Goal: Information Seeking & Learning: Learn about a topic

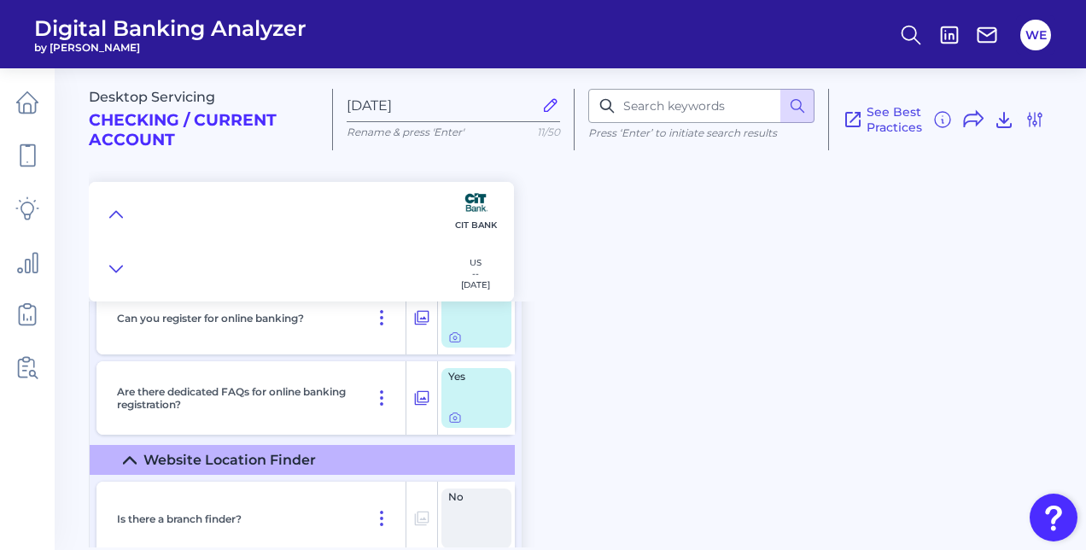
scroll to position [102, 0]
click at [113, 210] on icon at bounding box center [116, 214] width 14 height 17
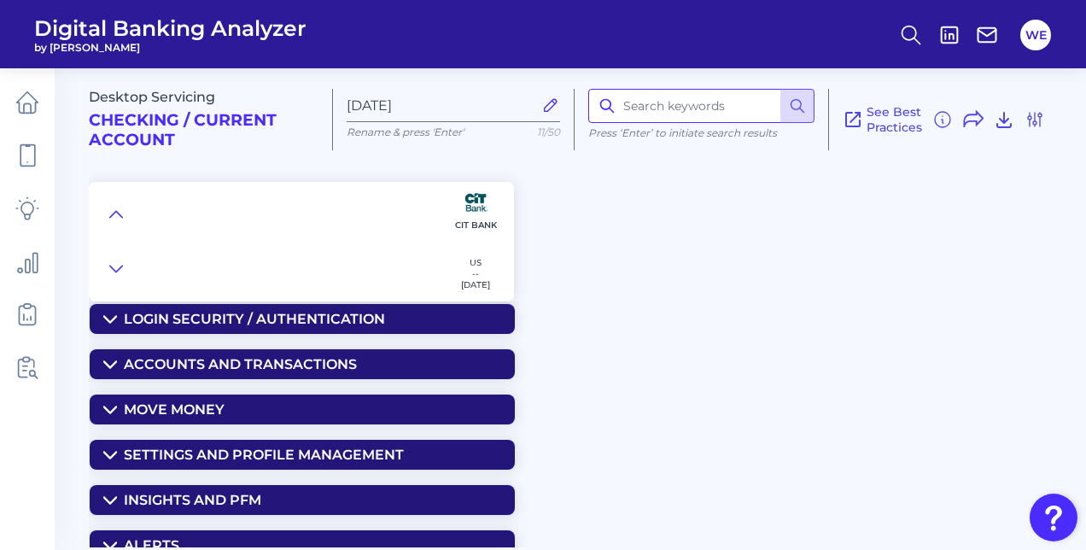
click at [667, 102] on input at bounding box center [701, 106] width 226 height 34
type input "alerts"
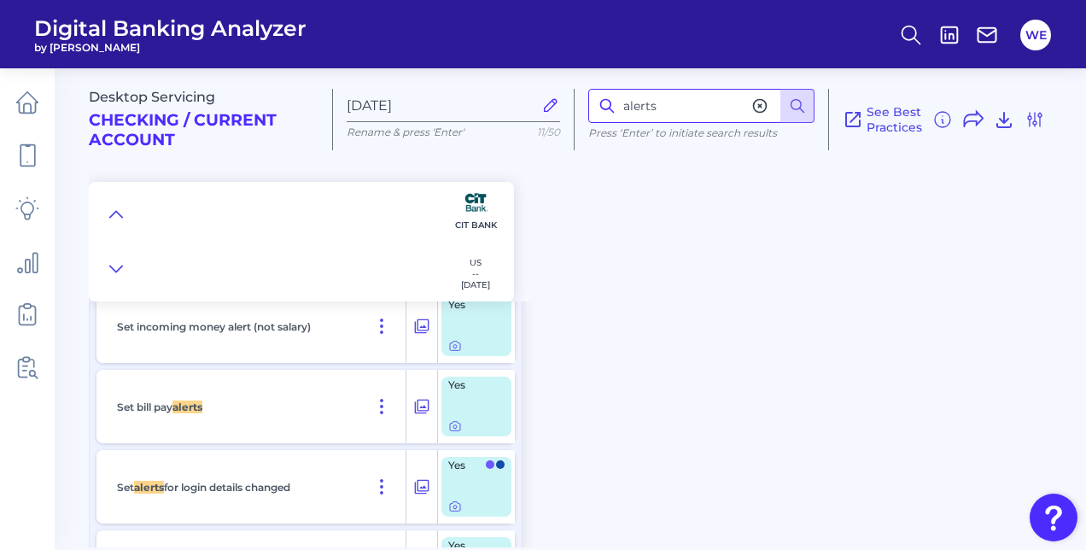
scroll to position [2968, 0]
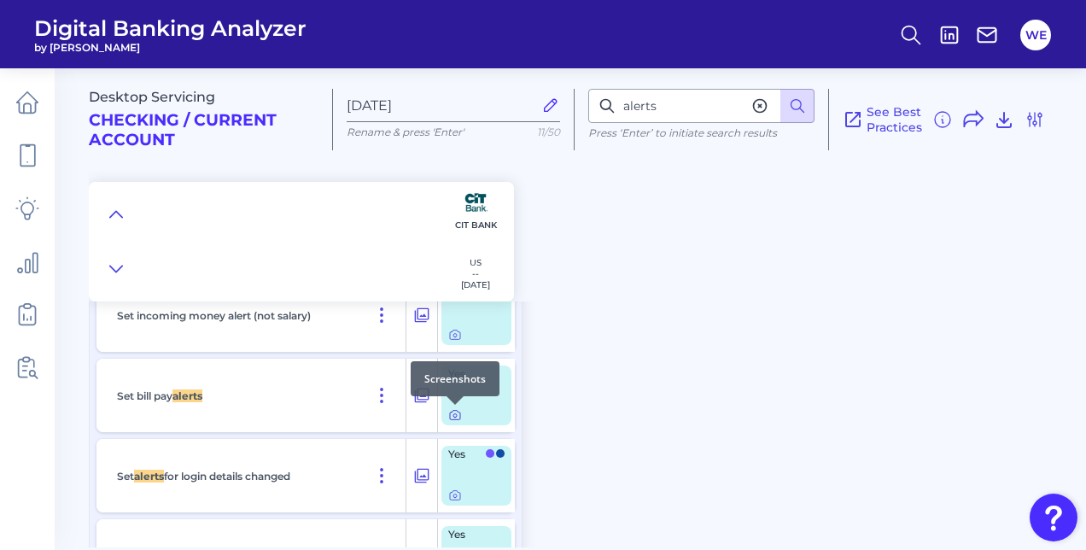
click at [459, 418] on icon at bounding box center [455, 415] width 14 height 14
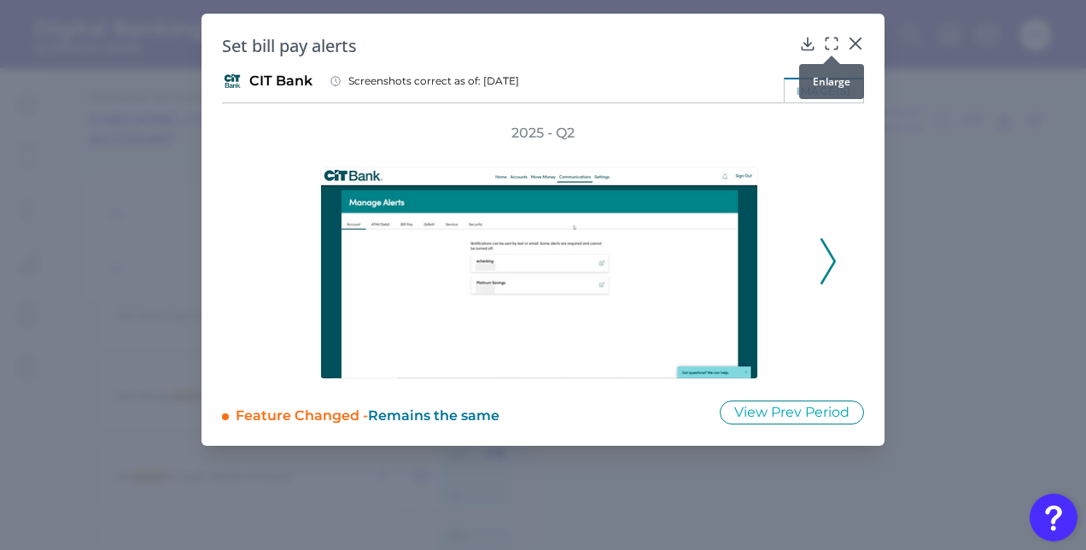
click at [832, 49] on div at bounding box center [831, 55] width 17 height 17
click at [832, 45] on icon at bounding box center [831, 43] width 17 height 17
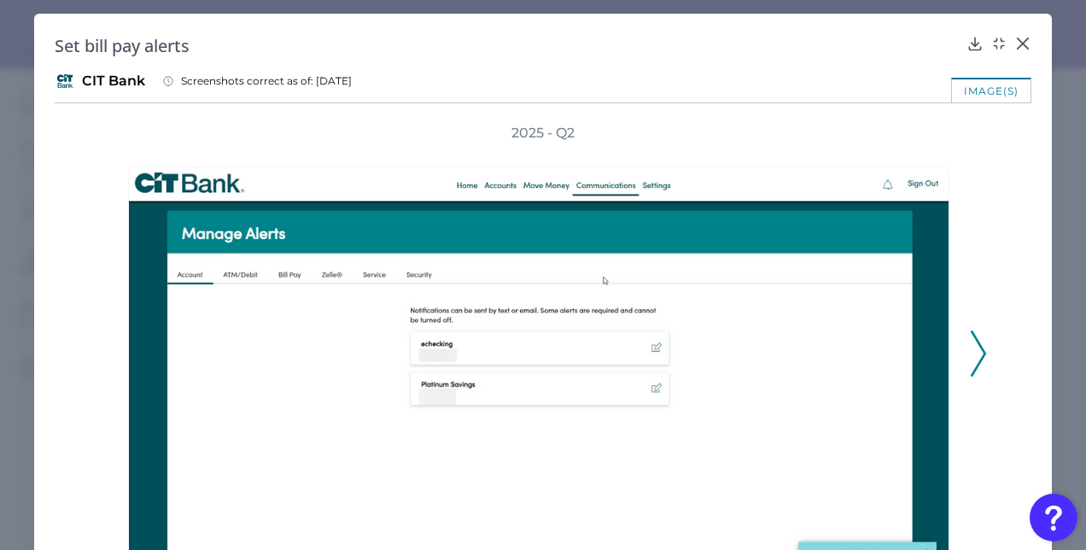
click at [971, 340] on icon at bounding box center [978, 353] width 15 height 46
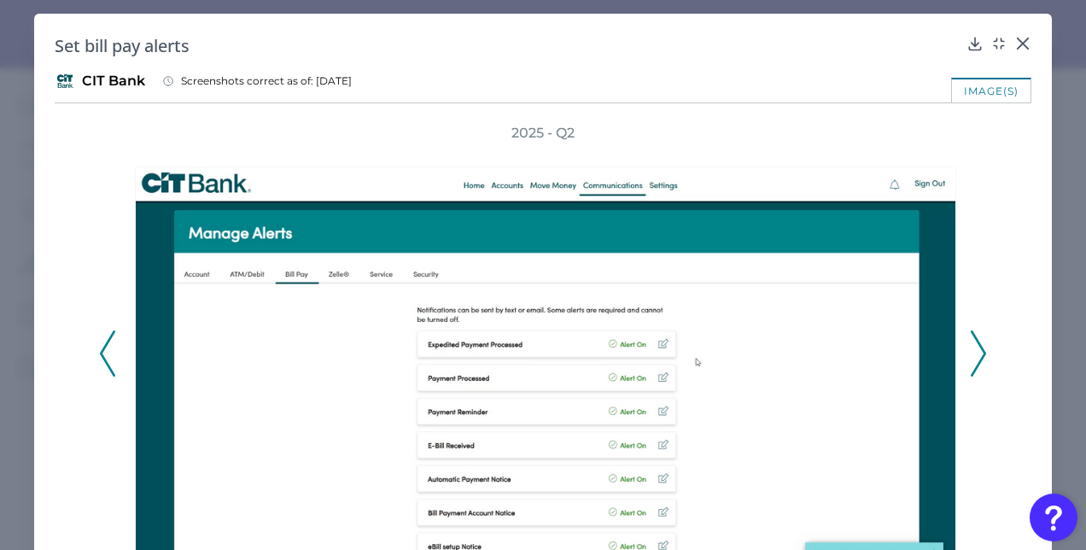
scroll to position [56, 0]
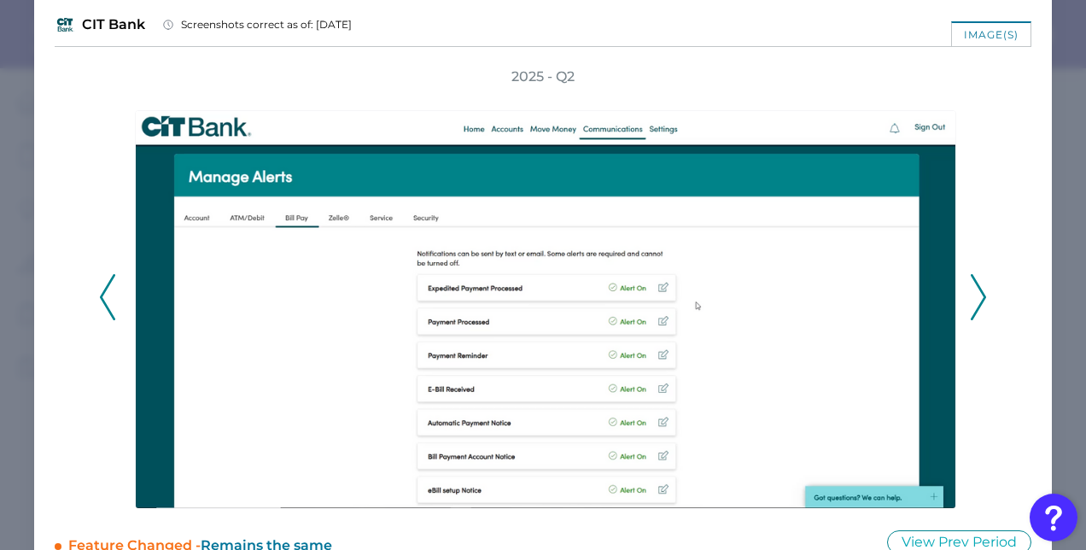
click at [975, 299] on polyline at bounding box center [978, 298] width 13 height 44
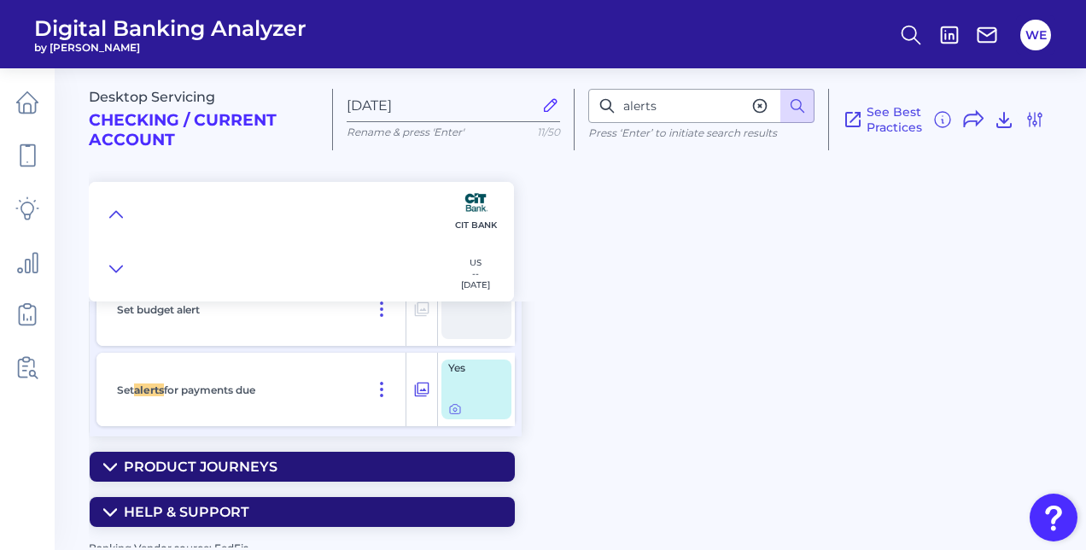
scroll to position [3862, 0]
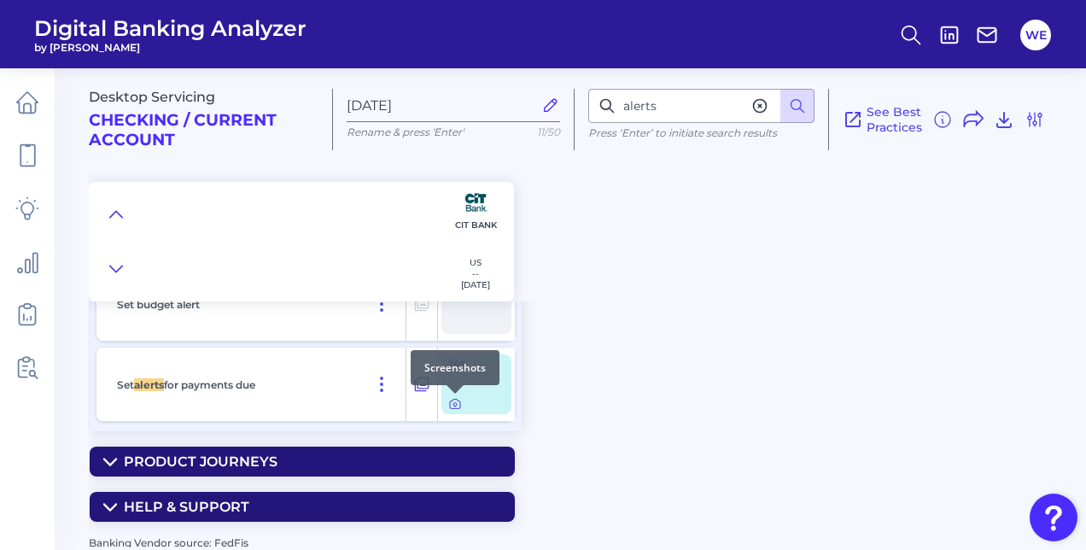
click at [453, 406] on icon at bounding box center [455, 404] width 14 height 14
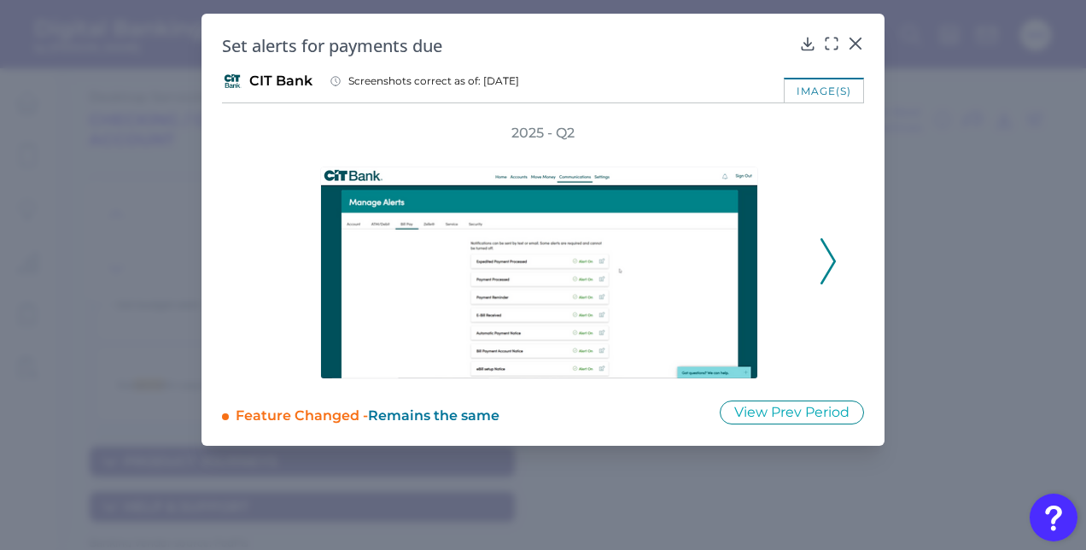
click at [826, 265] on icon at bounding box center [828, 261] width 15 height 46
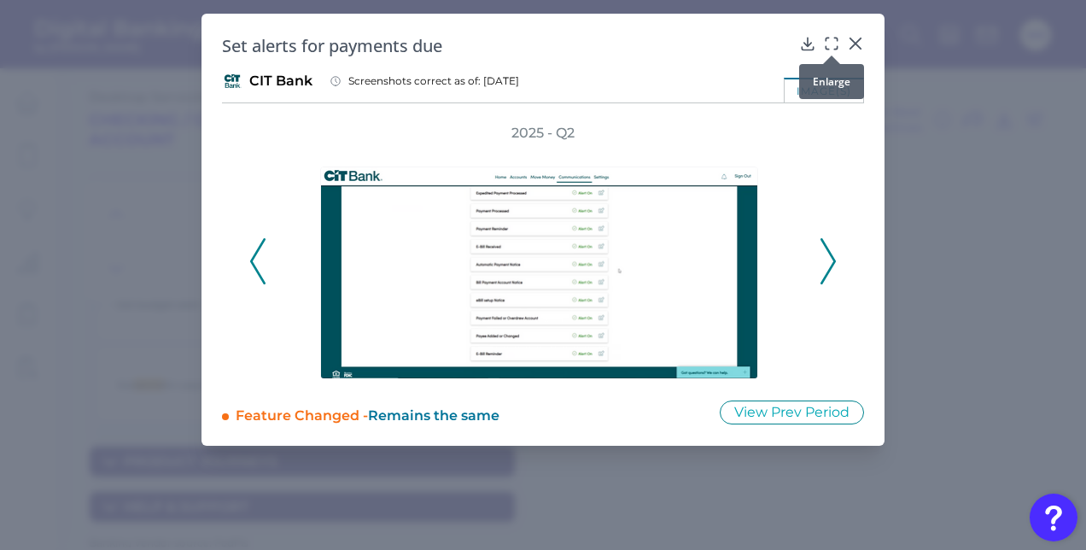
click at [826, 44] on icon at bounding box center [831, 43] width 17 height 17
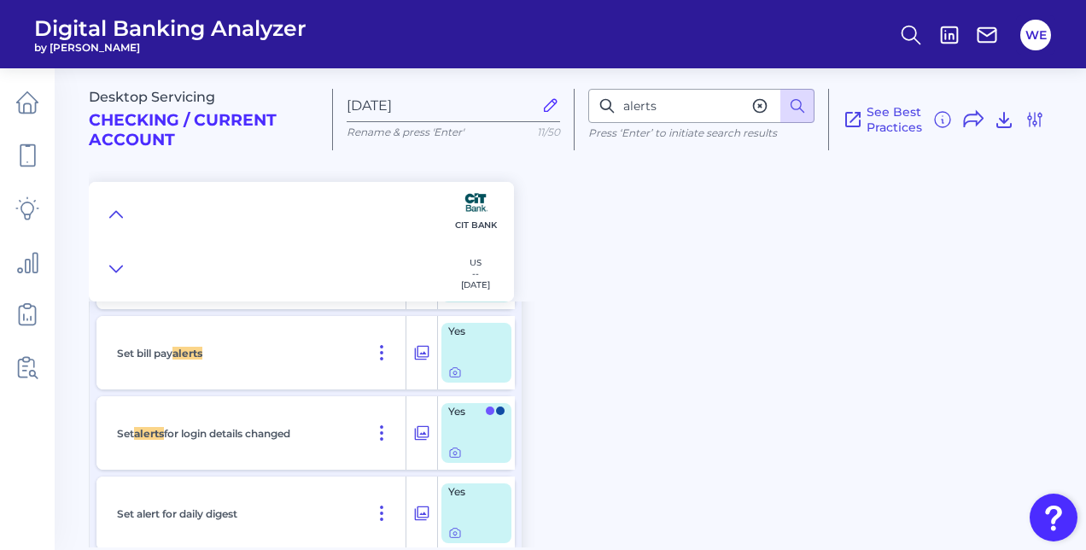
scroll to position [2926, 0]
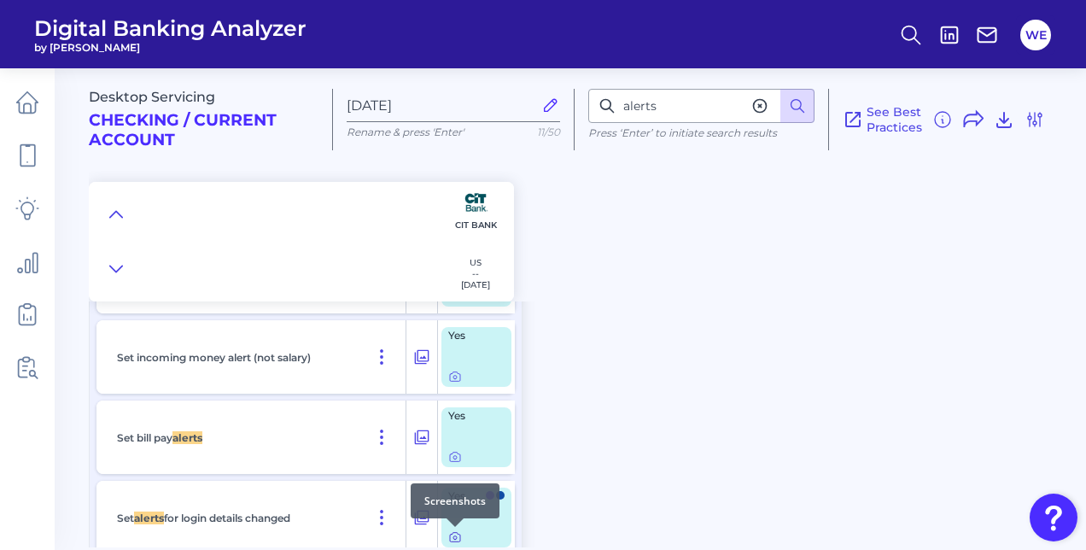
click at [455, 534] on icon at bounding box center [455, 537] width 14 height 14
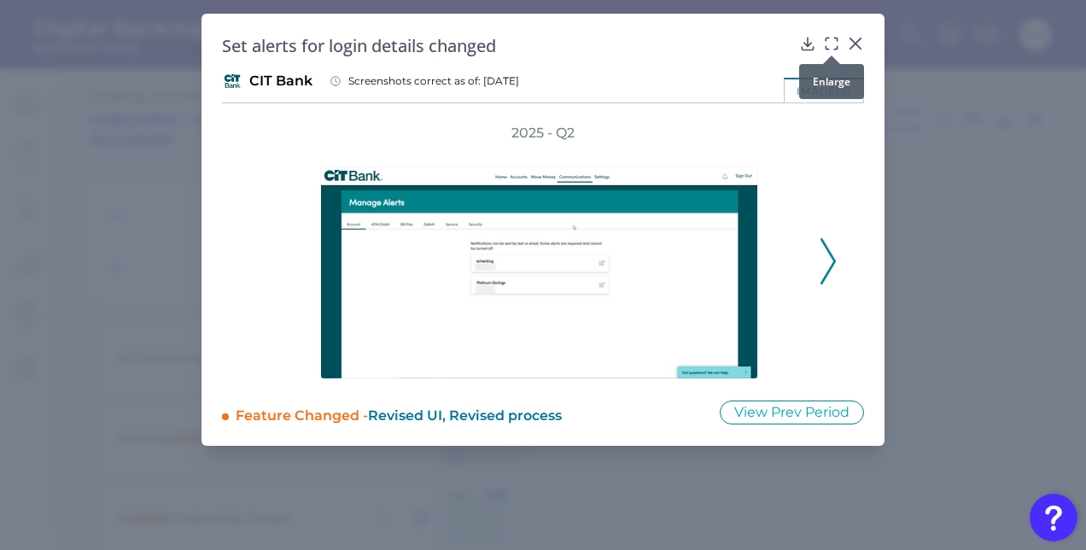
click at [836, 36] on icon at bounding box center [831, 43] width 17 height 17
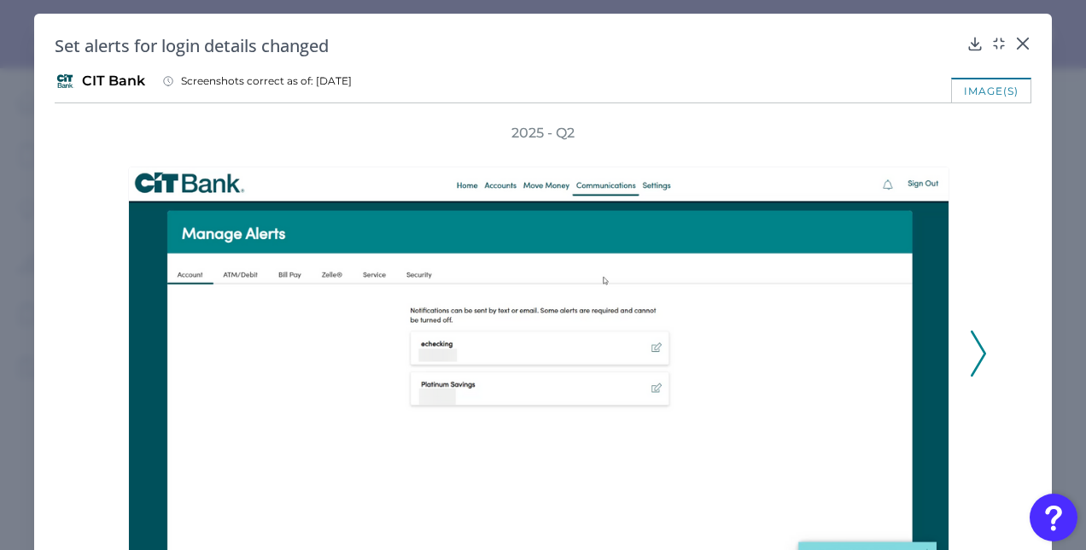
click at [973, 355] on icon at bounding box center [978, 353] width 15 height 46
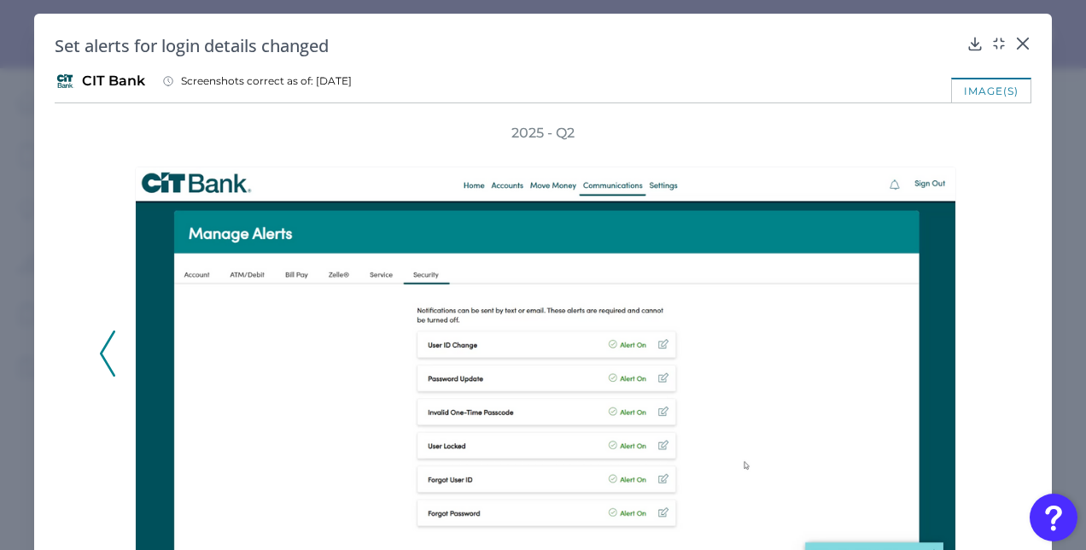
click at [1038, 354] on div "Set alerts for login details changed CIT Bank Screenshots correct as of: [DATE]…" at bounding box center [543, 323] width 1018 height 618
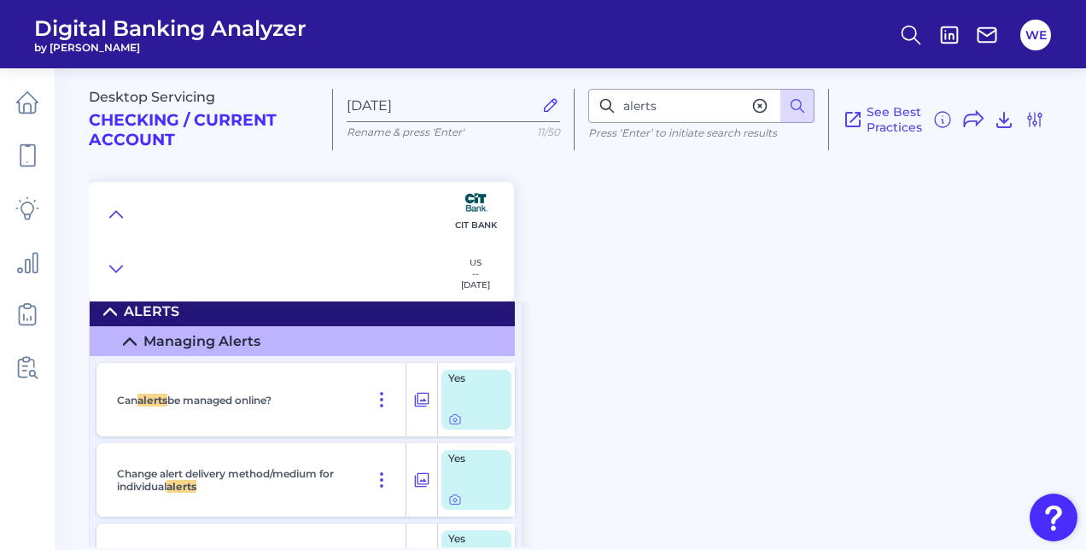
scroll to position [2304, 0]
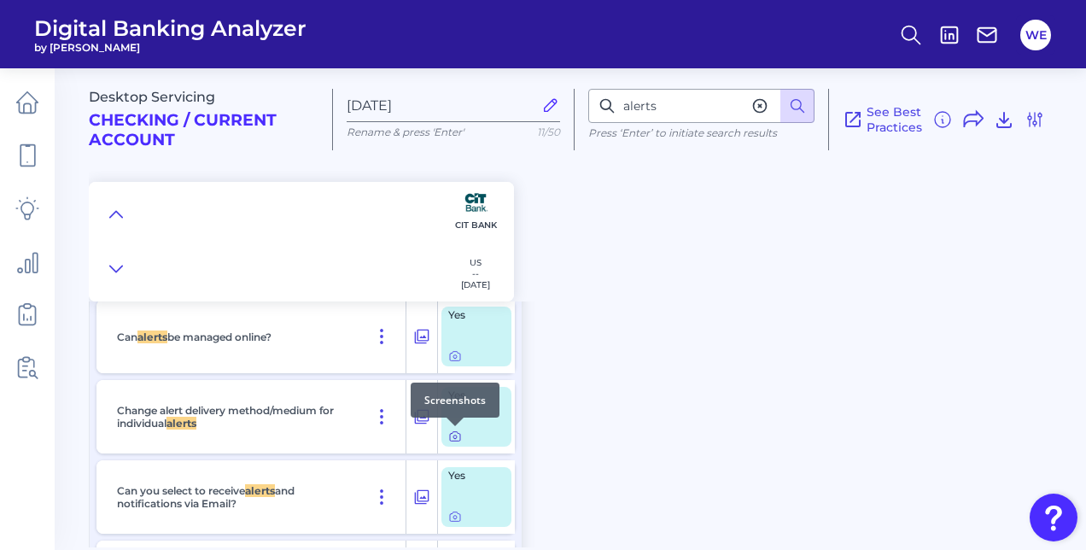
click at [454, 435] on icon at bounding box center [455, 436] width 14 height 14
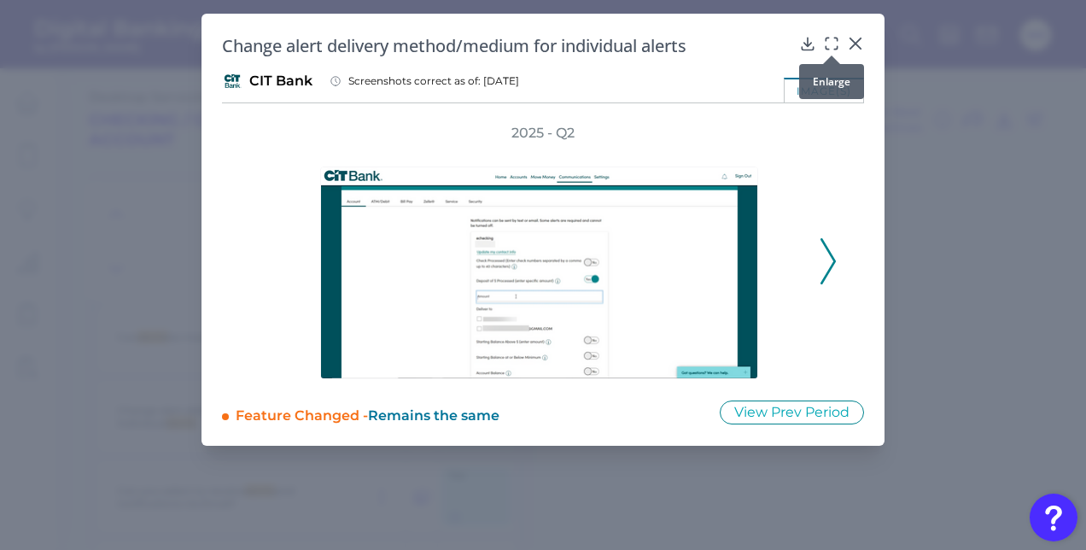
click at [827, 44] on icon at bounding box center [831, 43] width 17 height 17
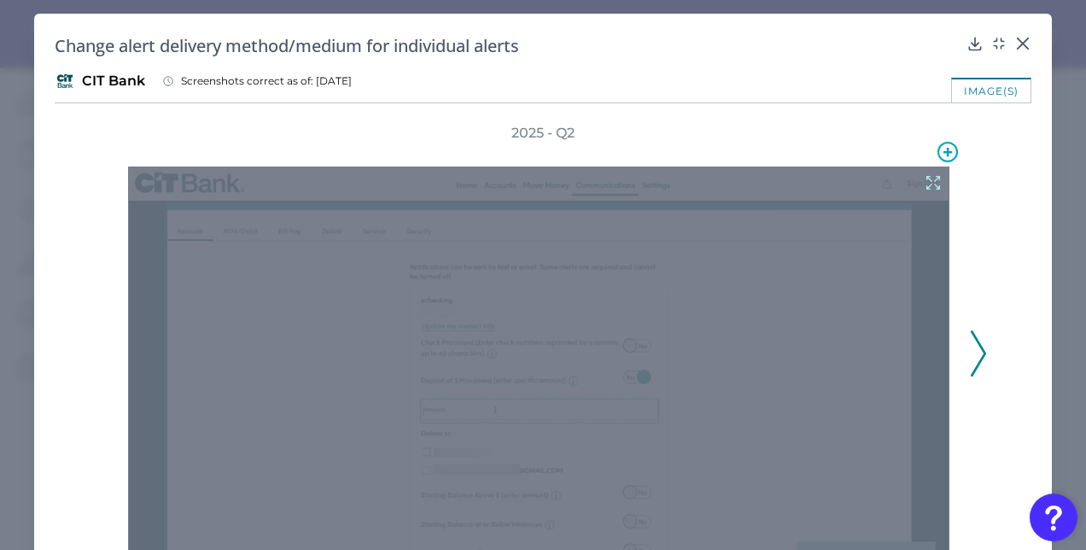
click at [921, 335] on div at bounding box center [538, 365] width 821 height 399
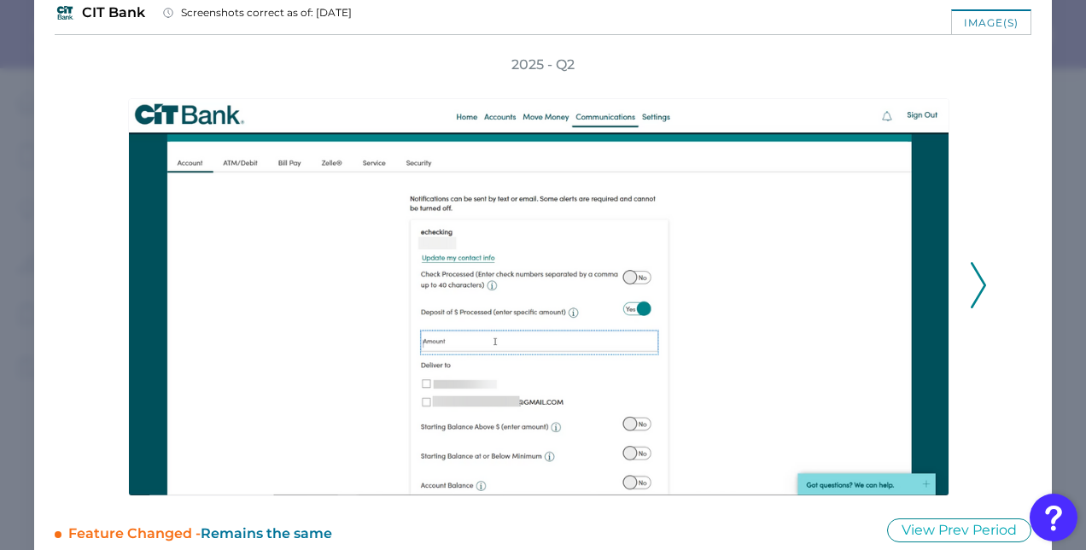
scroll to position [71, 0]
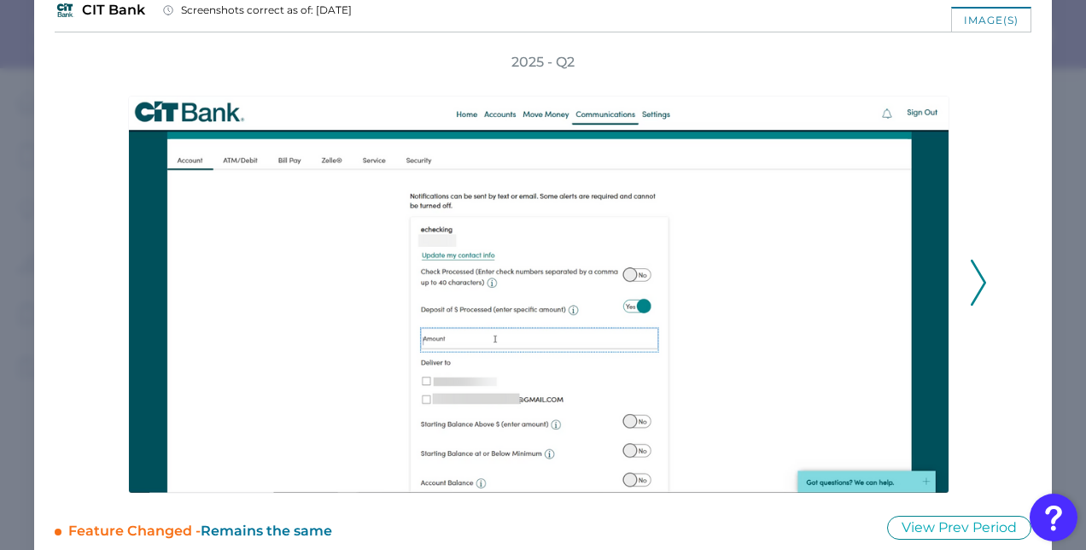
click at [972, 289] on polyline at bounding box center [978, 283] width 13 height 44
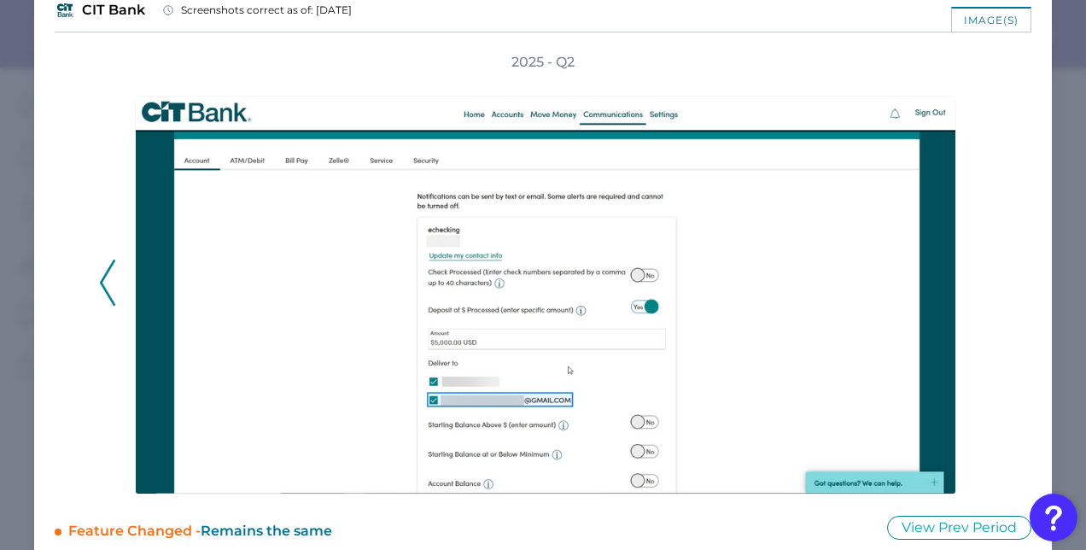
click at [100, 274] on icon at bounding box center [107, 283] width 15 height 46
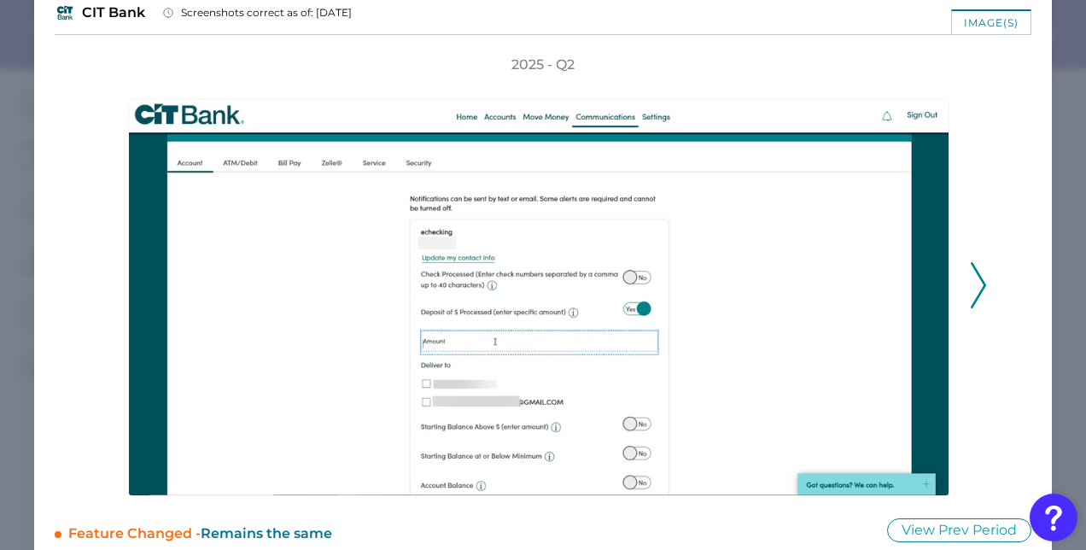
scroll to position [69, 0]
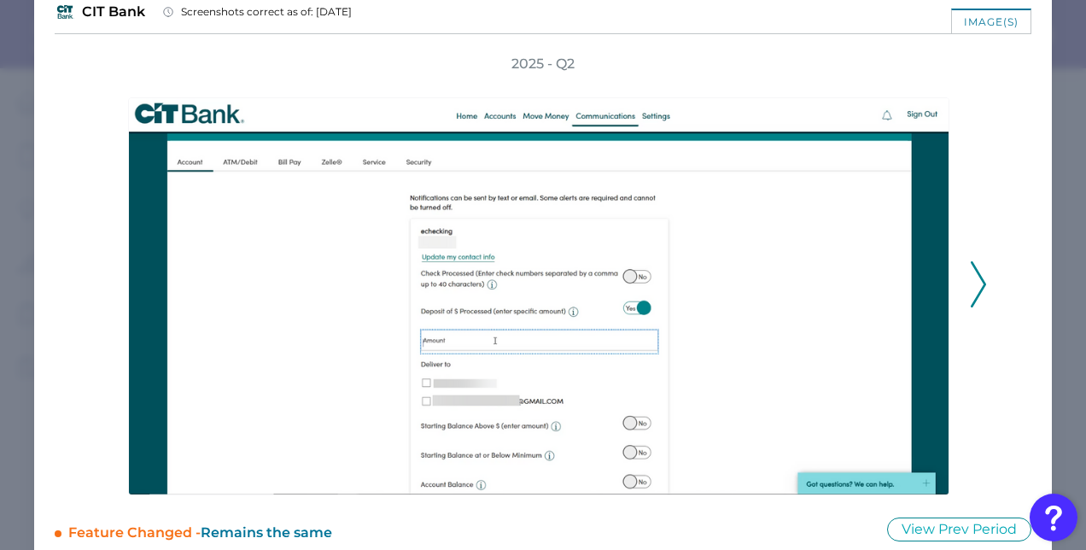
click at [972, 290] on icon at bounding box center [978, 284] width 15 height 46
